Goal: Task Accomplishment & Management: Manage account settings

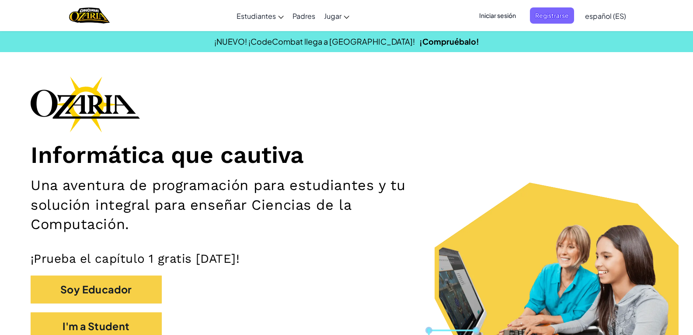
click at [500, 154] on h1 "Informática que cautiva" at bounding box center [347, 155] width 632 height 28
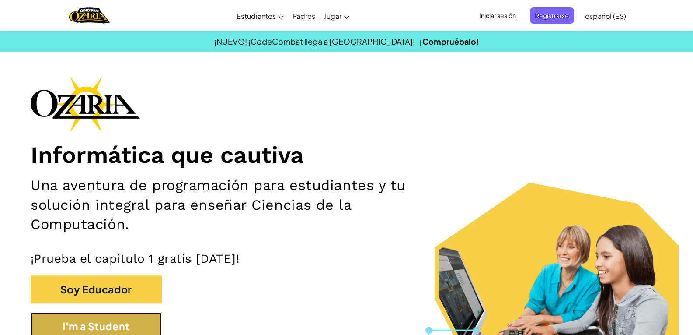
click at [141, 321] on button "I'm a Student" at bounding box center [96, 326] width 131 height 28
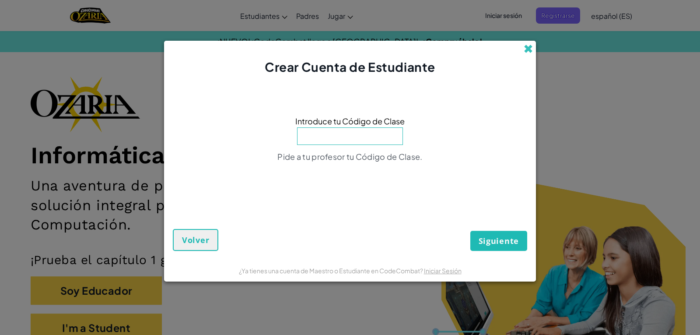
click at [526, 50] on span at bounding box center [528, 48] width 9 height 9
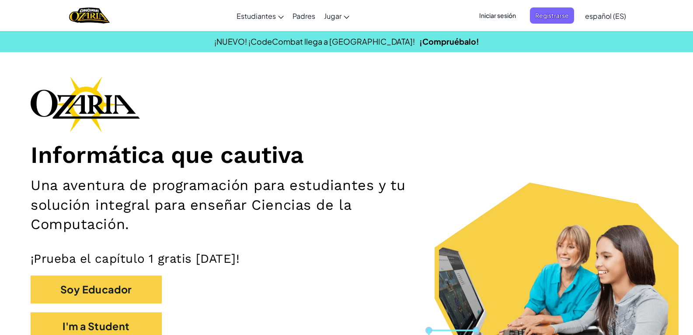
click at [507, 21] on span "Iniciar sesión" at bounding box center [497, 15] width 47 height 16
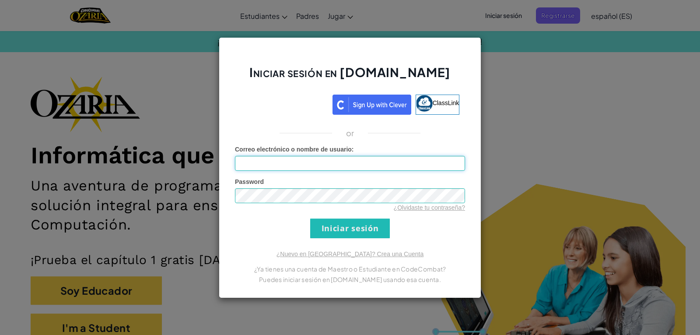
click at [364, 170] on input "Correo electrónico o nombre de usuario :" at bounding box center [350, 163] width 230 height 15
type input "[EMAIL_ADDRESS][DOMAIN_NAME]"
click at [353, 220] on input "Iniciar sesión" at bounding box center [350, 228] width 80 height 20
